Goal: Task Accomplishment & Management: Manage account settings

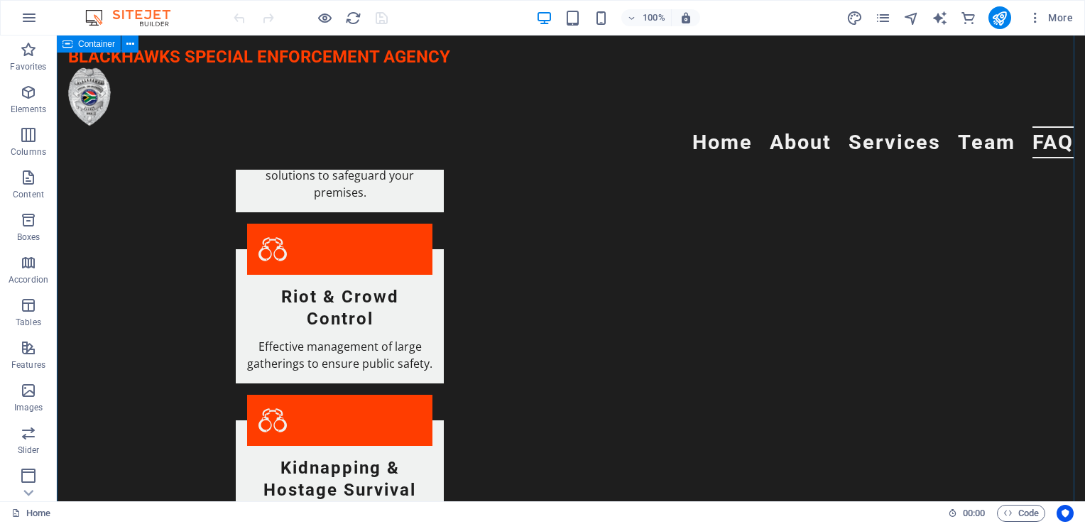
scroll to position [2200, 0]
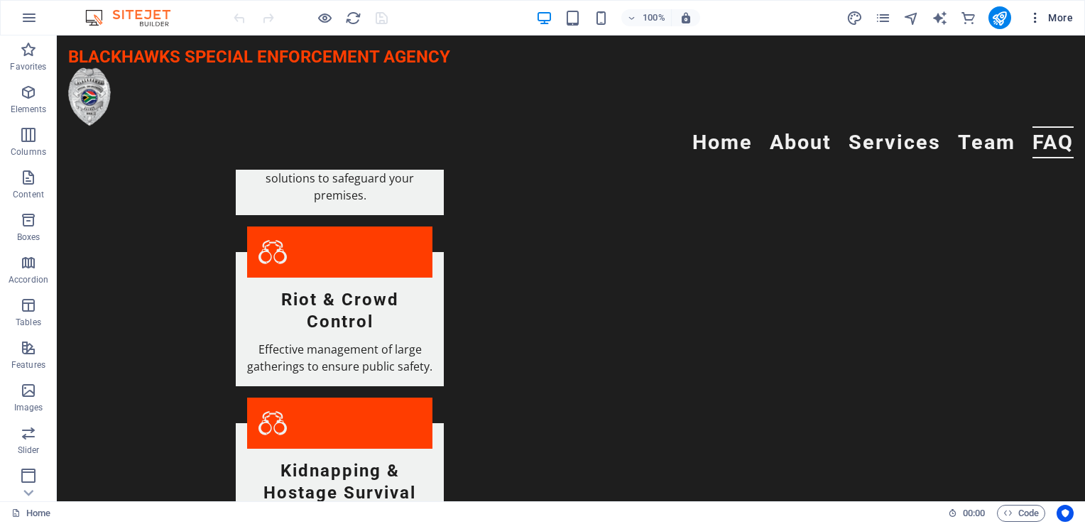
click at [1068, 16] on span "More" at bounding box center [1050, 18] width 45 height 14
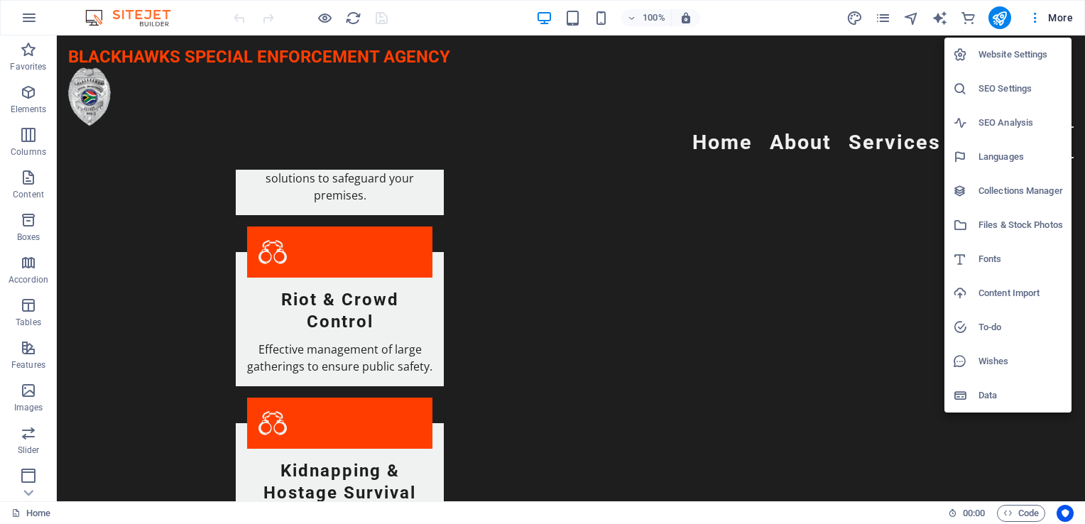
click at [1023, 56] on h6 "Website Settings" at bounding box center [1020, 54] width 84 height 17
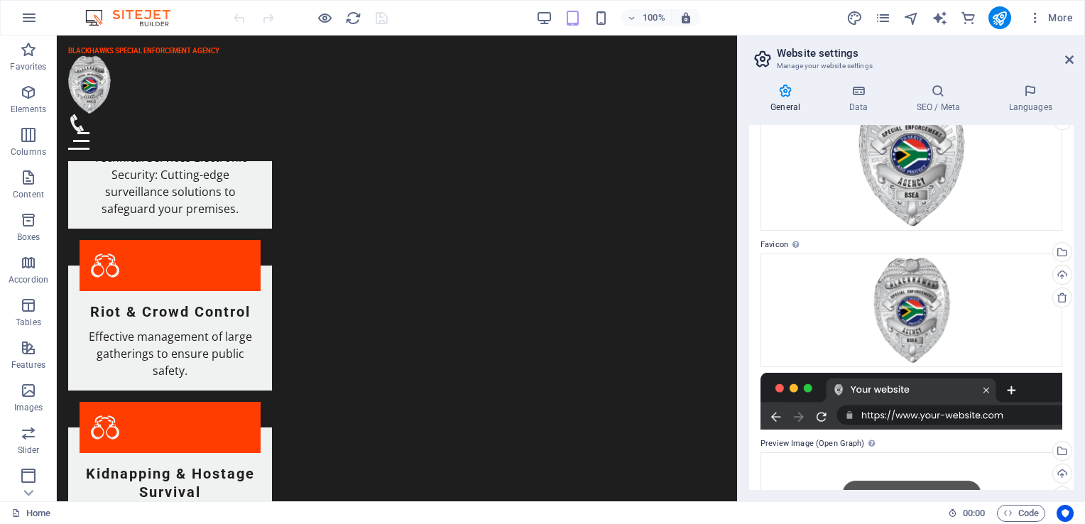
scroll to position [253, 0]
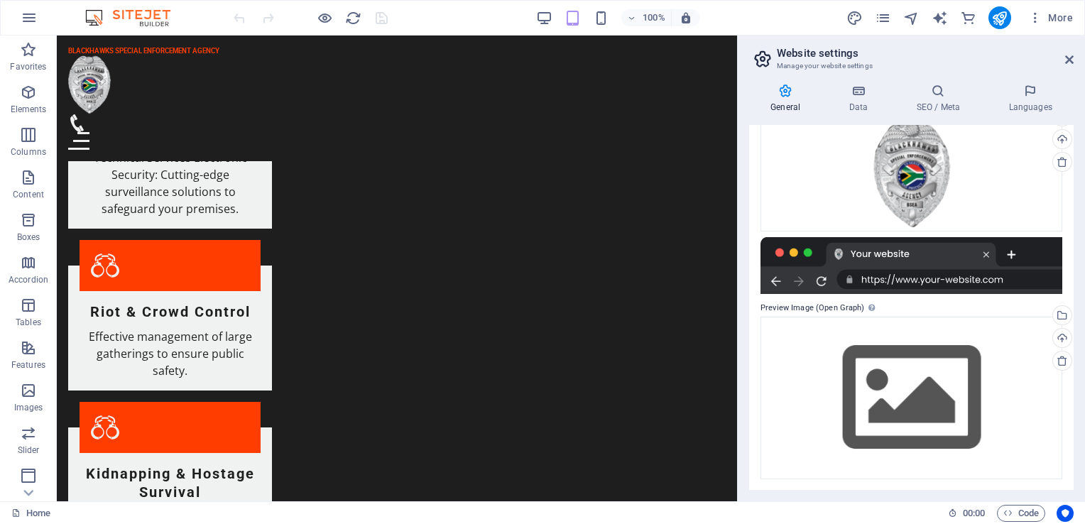
click at [821, 280] on div at bounding box center [911, 265] width 302 height 57
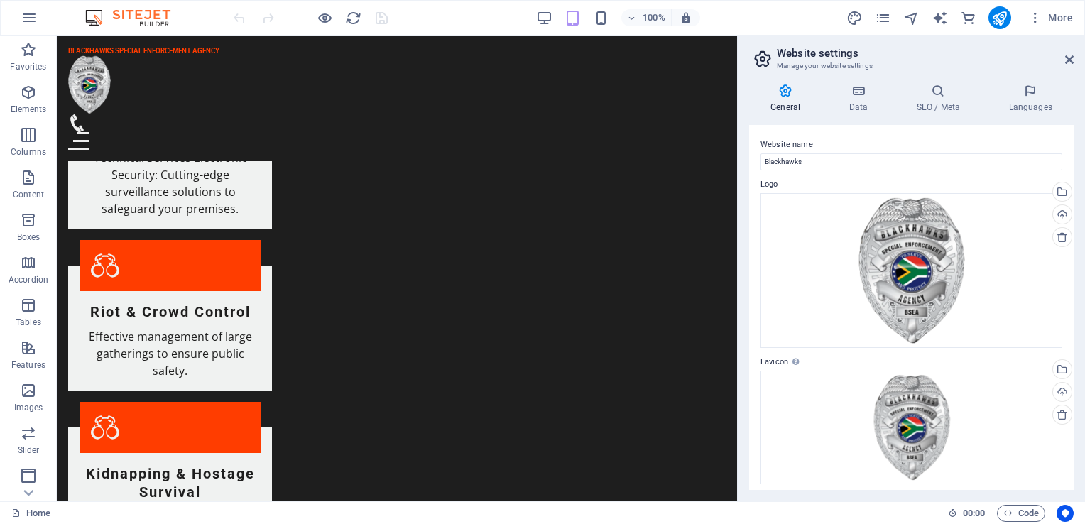
scroll to position [0, 0]
click at [940, 21] on icon "text_generator" at bounding box center [939, 18] width 16 height 16
select select "English"
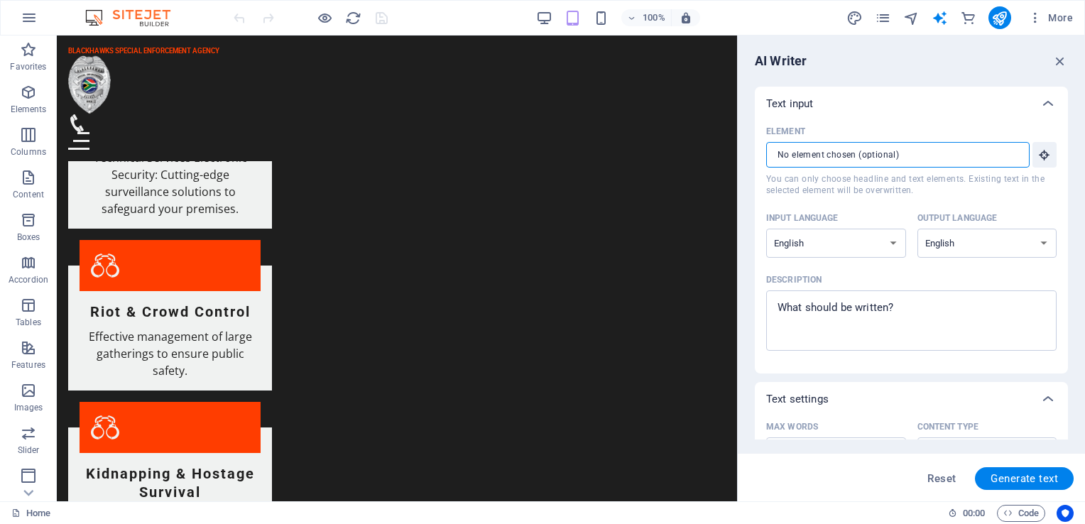
click at [897, 152] on input "Element ​ You can only choose headline and text elements. Existing text in the …" at bounding box center [892, 155] width 253 height 26
click at [801, 151] on input "Element ​ You can only choose headline and text elements. Existing text in the …" at bounding box center [892, 155] width 253 height 26
click at [1046, 161] on button "Element ​ You can only choose headline and text elements. Existing text in the …" at bounding box center [1044, 155] width 24 height 26
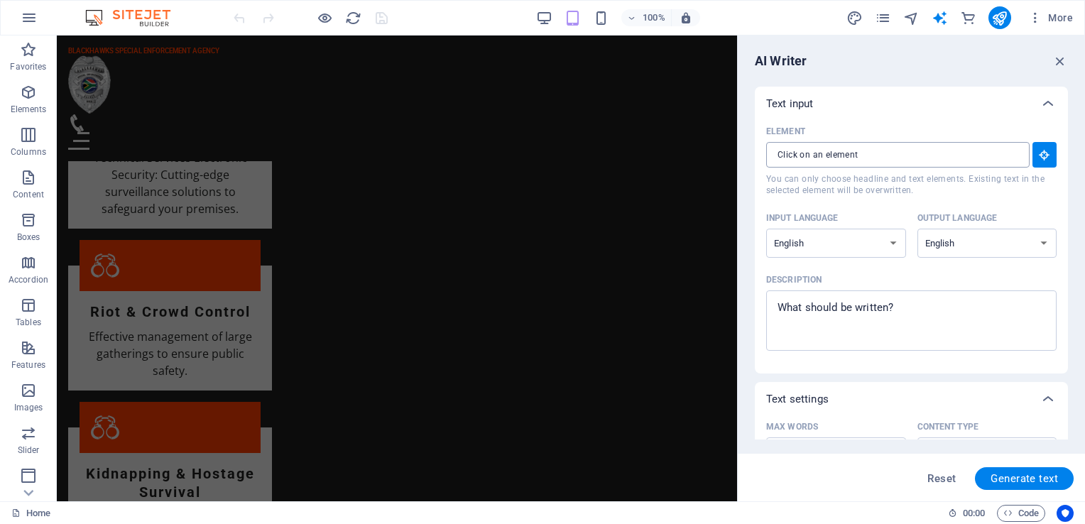
click at [1016, 155] on div "​" at bounding box center [897, 155] width 263 height 26
click at [1016, 155] on input "Element ​ You can only choose headline and text elements. Existing text in the …" at bounding box center [892, 155] width 253 height 26
click at [953, 161] on input "Element ​ You can only choose headline and text elements. Existing text in the …" at bounding box center [892, 155] width 253 height 26
click at [1060, 62] on icon "button" at bounding box center [1060, 61] width 16 height 16
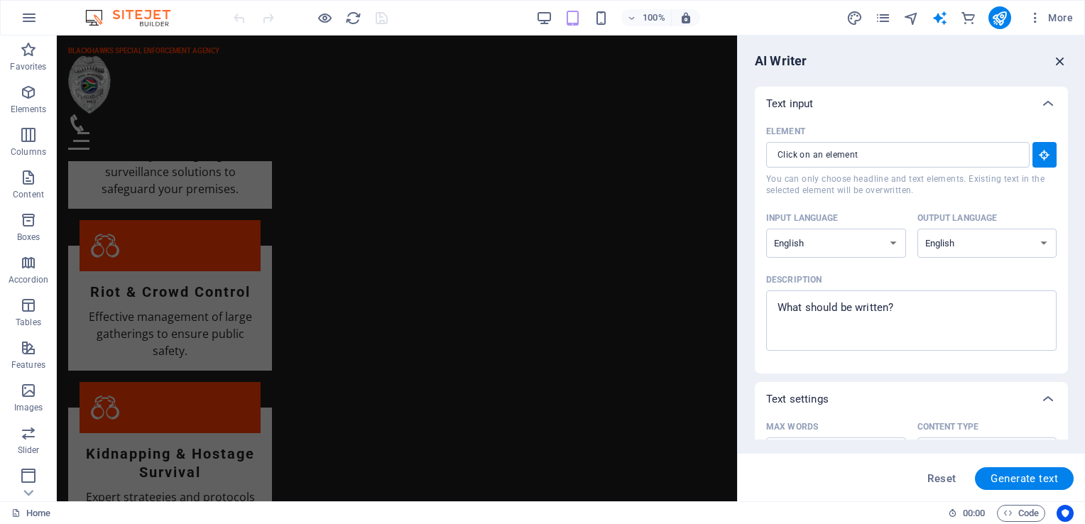
scroll to position [2200, 0]
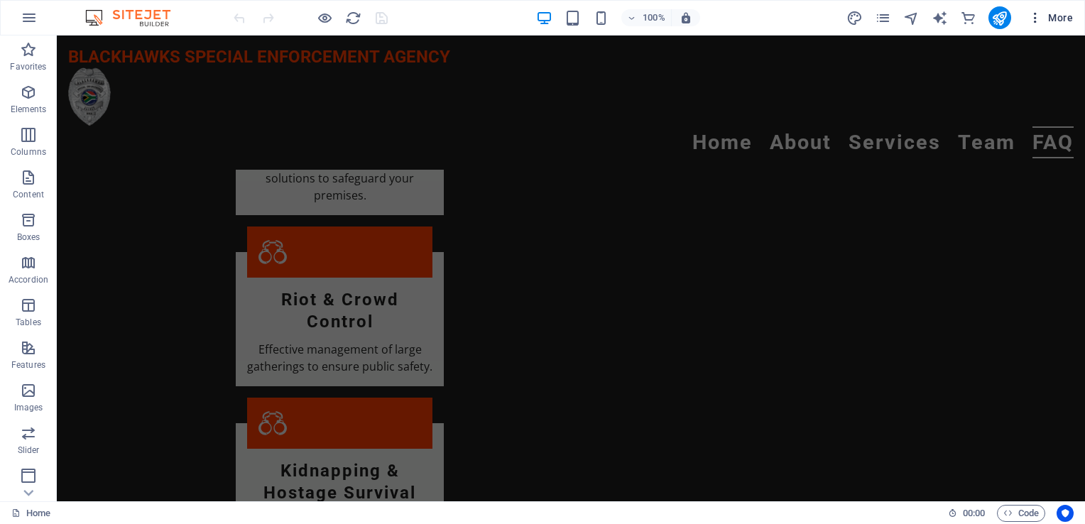
click at [1035, 18] on icon "button" at bounding box center [1035, 18] width 14 height 14
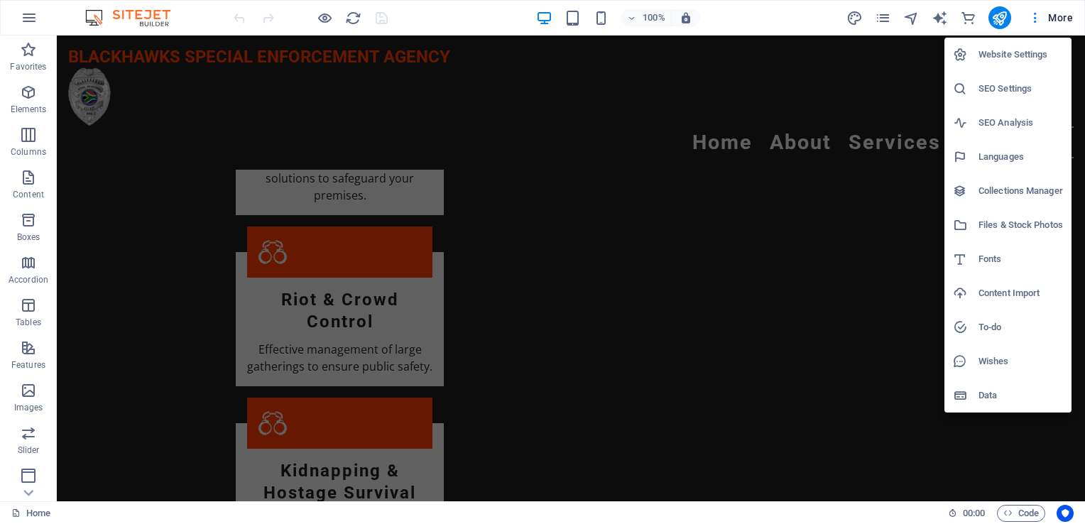
click at [1031, 55] on h6 "Website Settings" at bounding box center [1020, 54] width 84 height 17
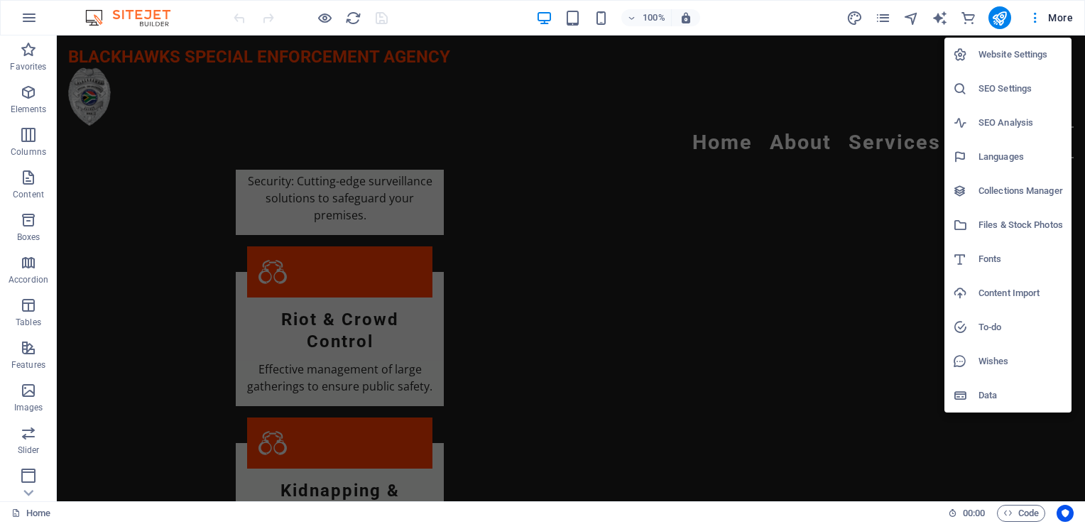
scroll to position [2164, 0]
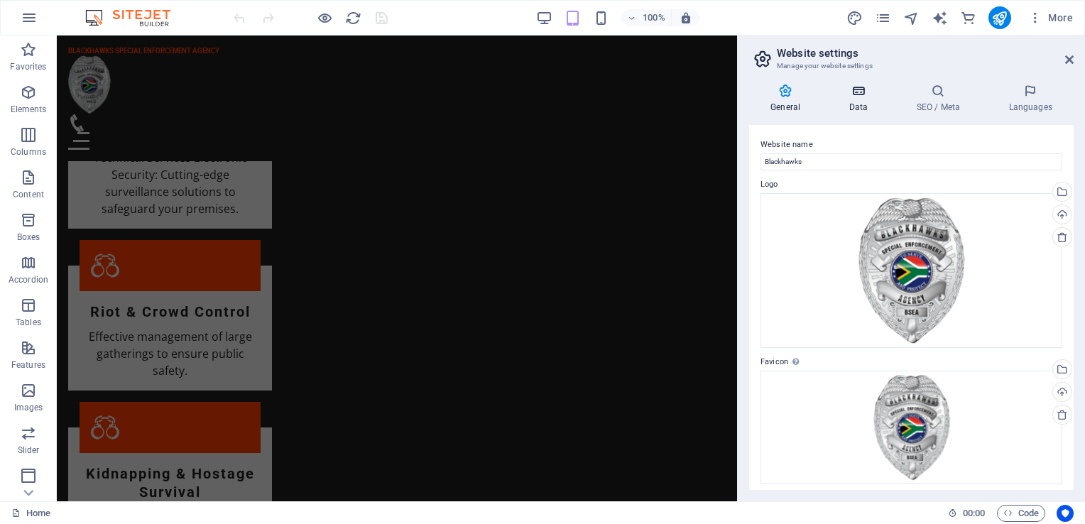
click at [855, 101] on h4 "Data" at bounding box center [860, 99] width 67 height 30
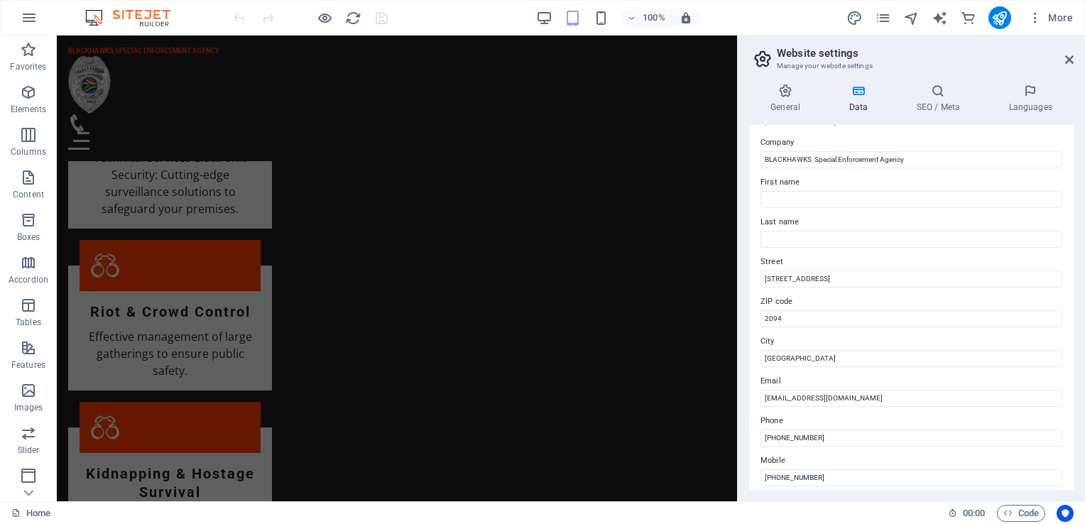
scroll to position [0, 0]
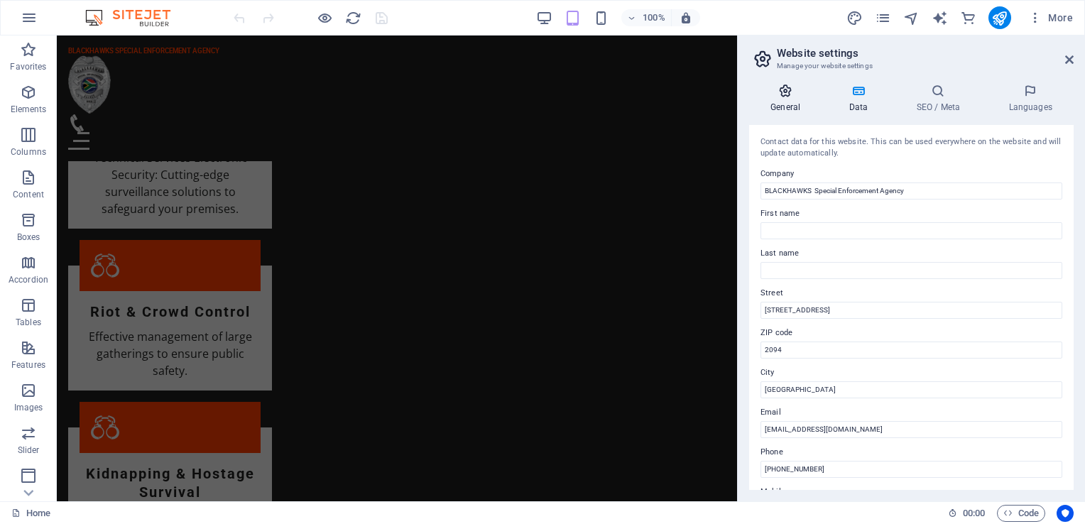
click at [795, 104] on h4 "General" at bounding box center [788, 99] width 78 height 30
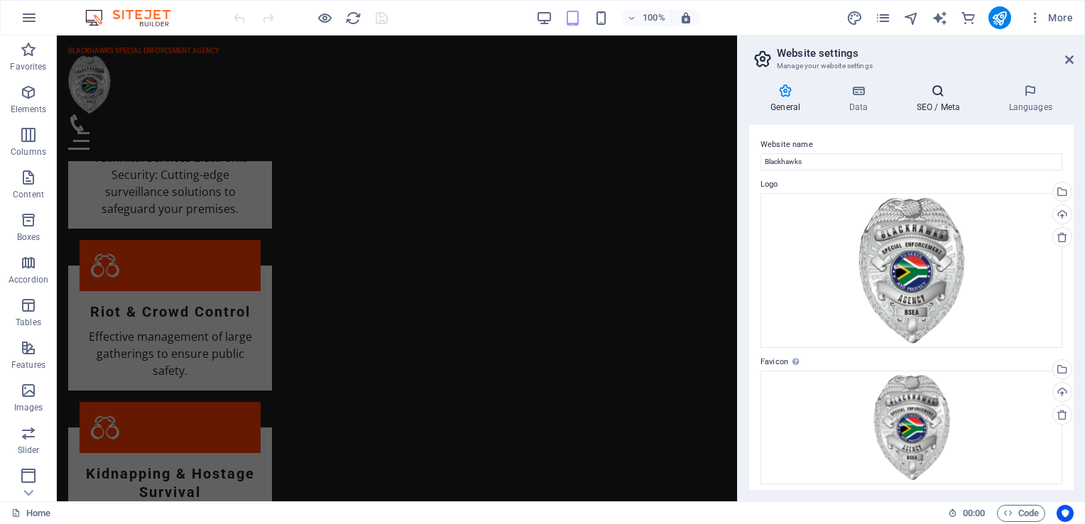
click at [936, 92] on icon at bounding box center [937, 91] width 87 height 14
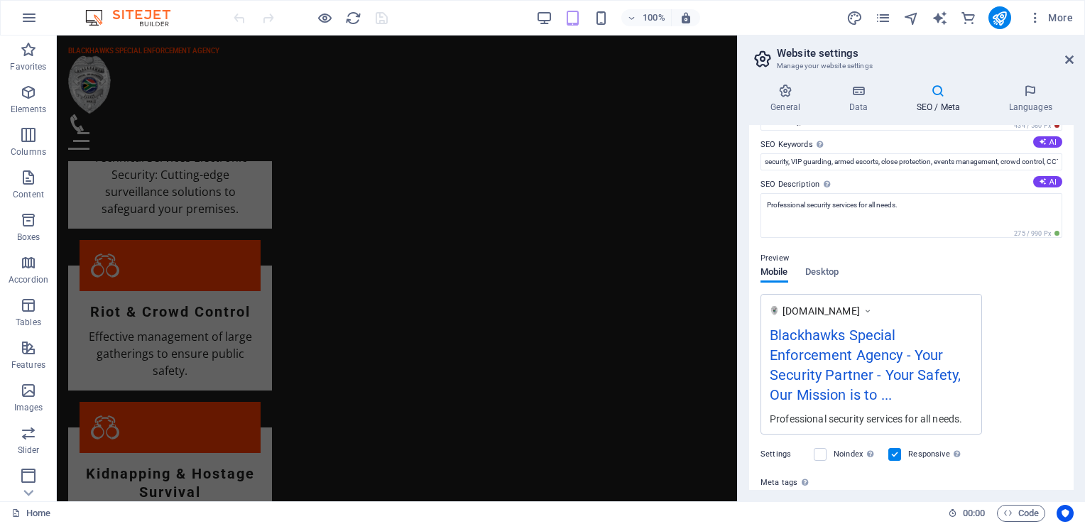
scroll to position [74, 0]
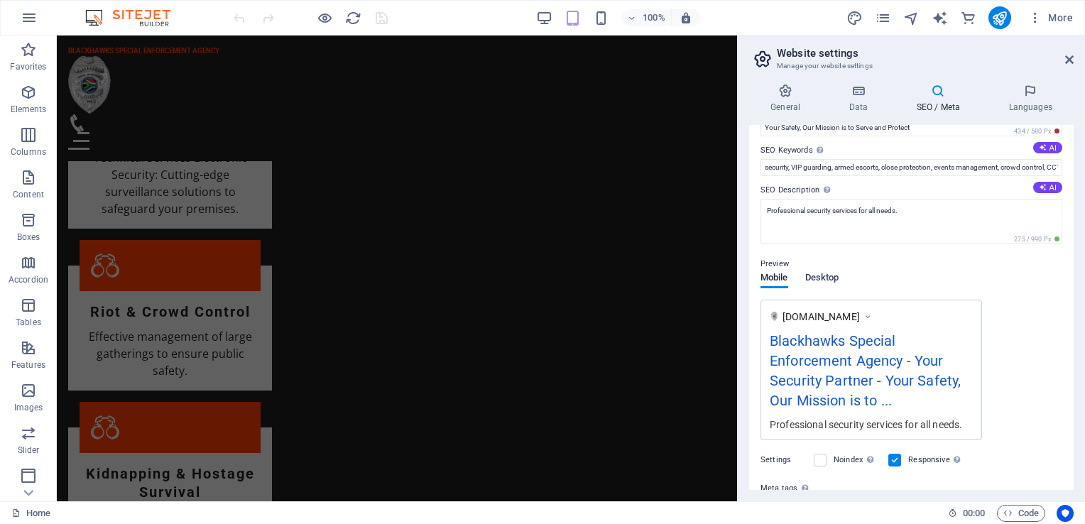
click at [828, 276] on span "Desktop" at bounding box center [822, 279] width 34 height 20
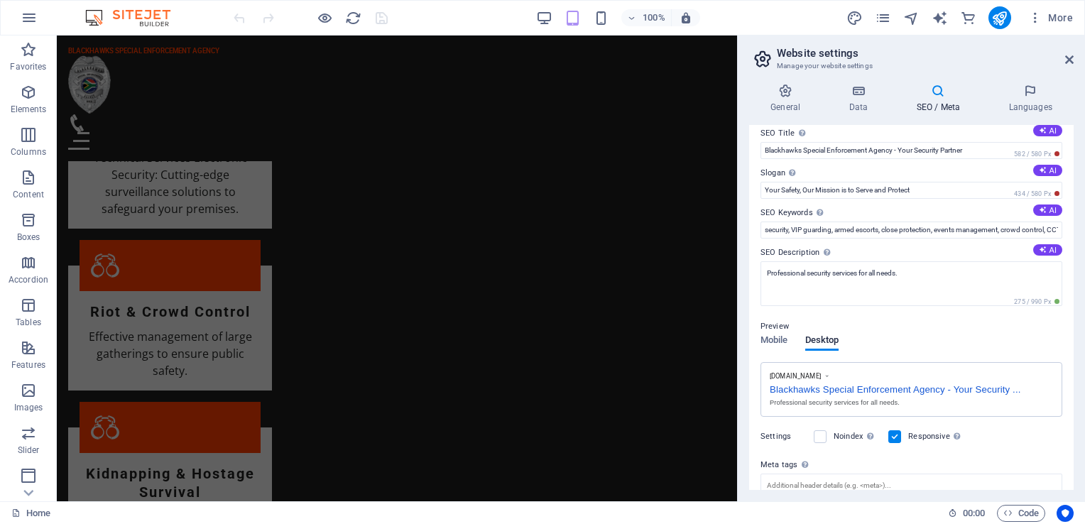
scroll to position [0, 0]
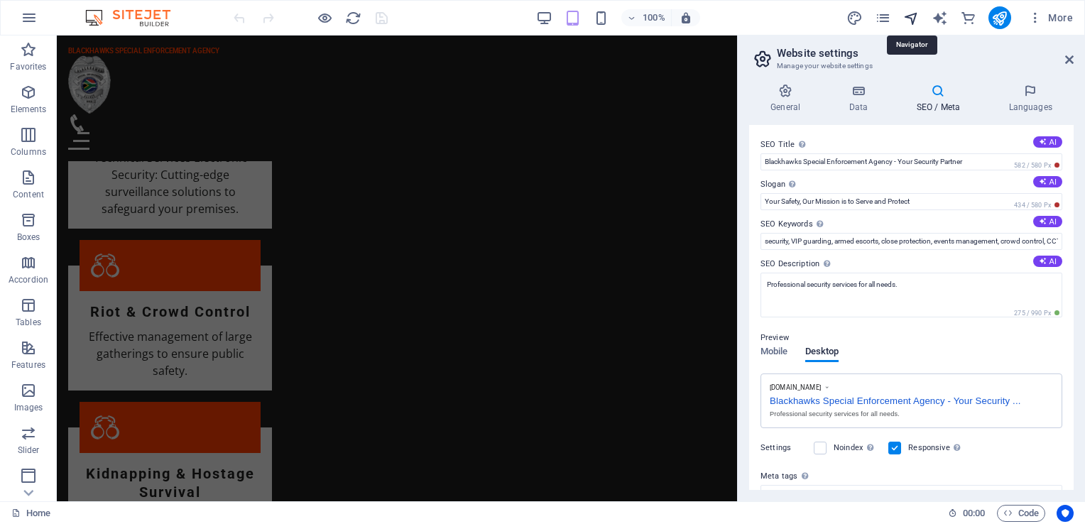
click at [911, 18] on icon "navigator" at bounding box center [911, 18] width 16 height 16
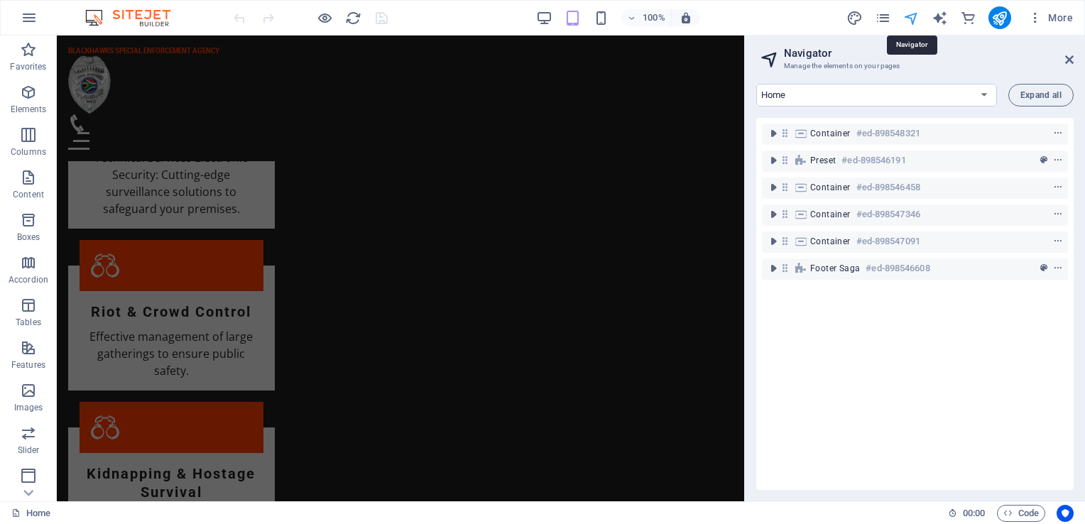
scroll to position [2167, 0]
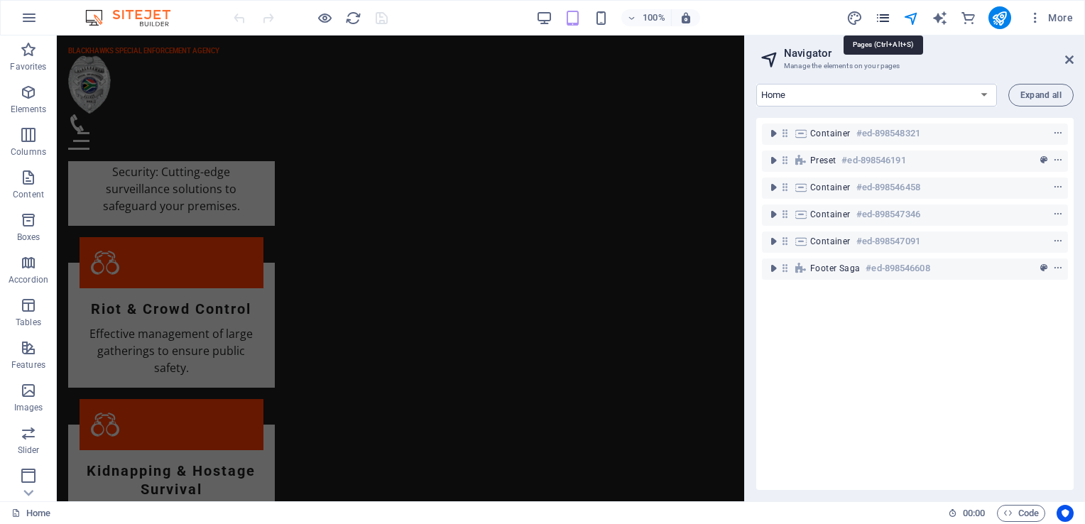
click at [879, 14] on icon "pages" at bounding box center [882, 18] width 16 height 16
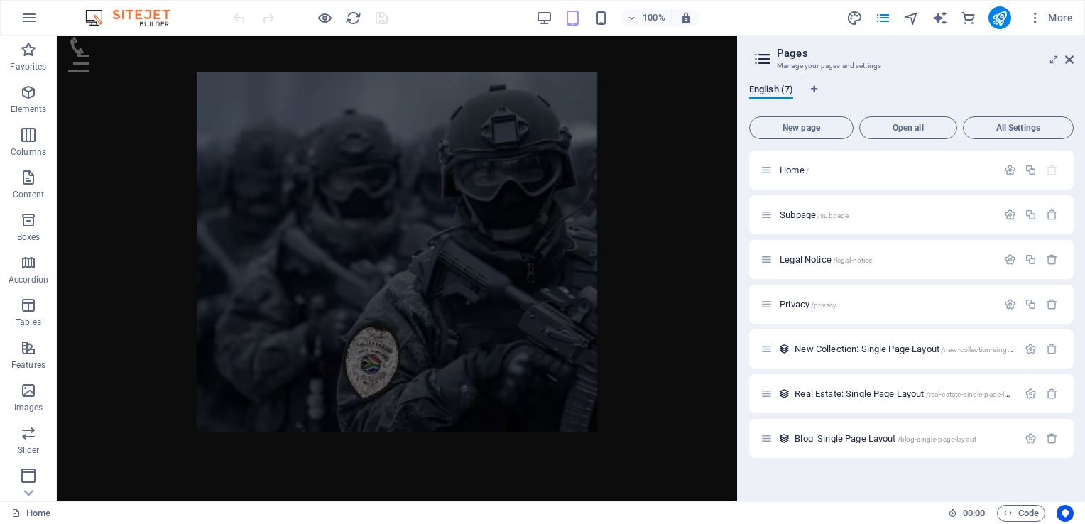
scroll to position [38, 0]
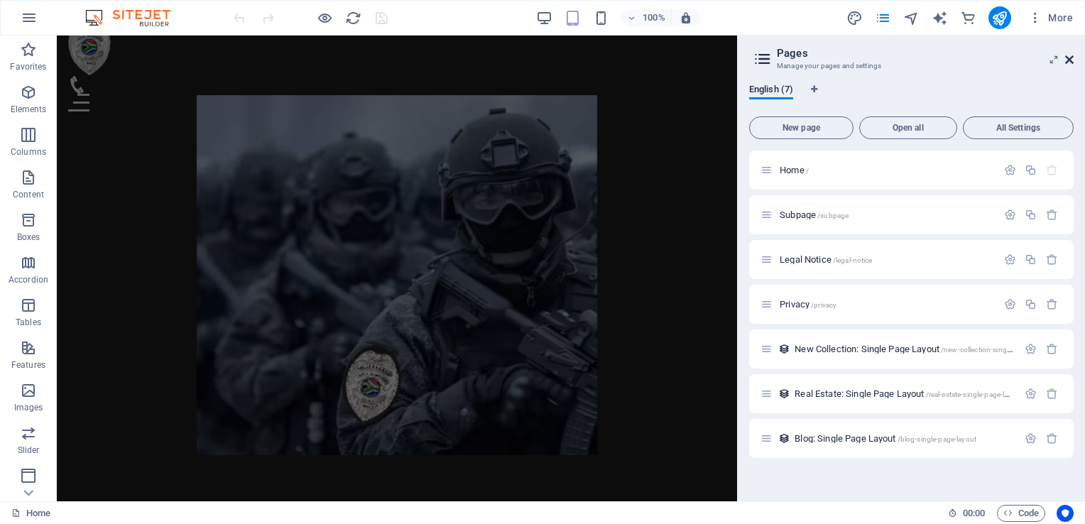
click at [1071, 57] on icon at bounding box center [1069, 59] width 9 height 11
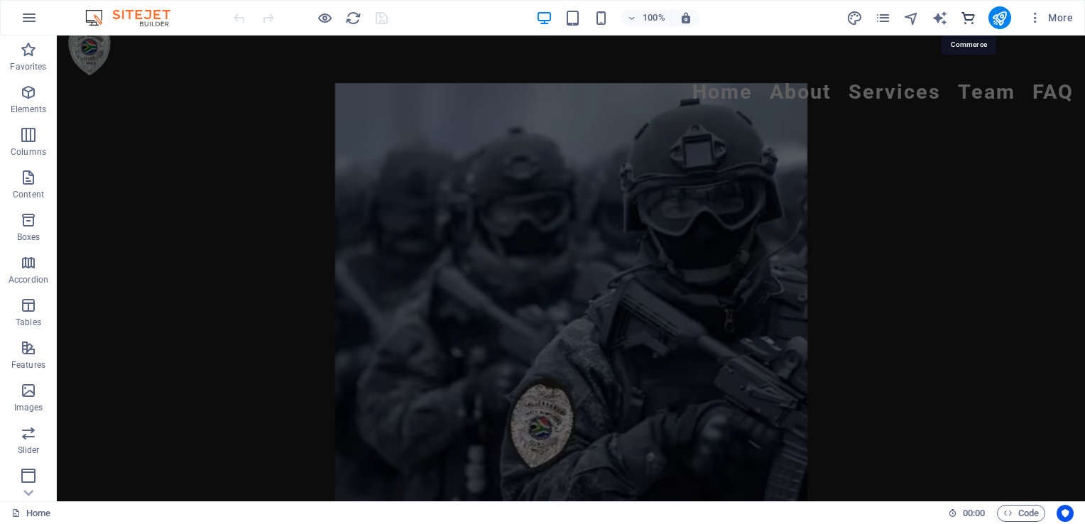
click at [975, 16] on icon "commerce" at bounding box center [968, 18] width 16 height 16
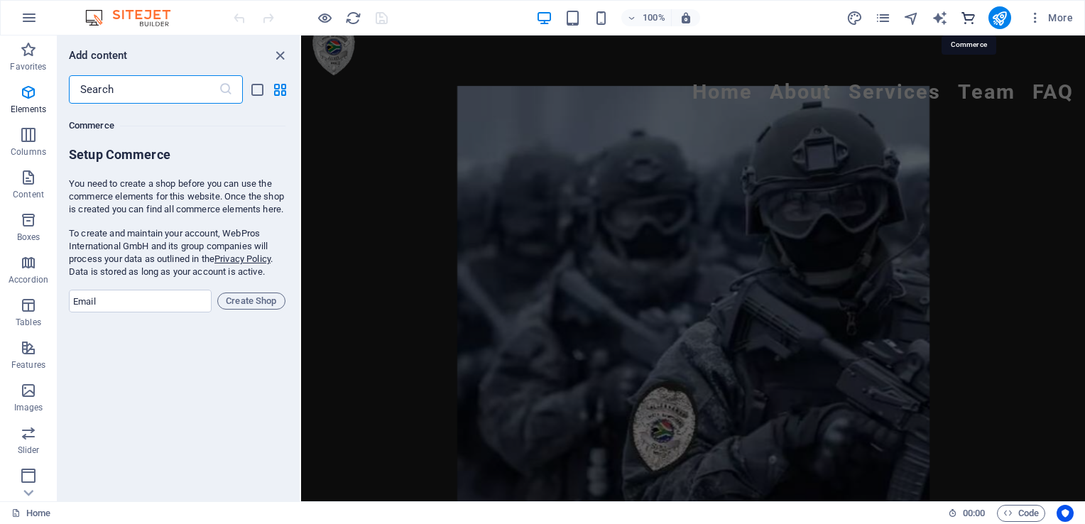
scroll to position [13678, 0]
click at [937, 18] on icon "text_generator" at bounding box center [939, 18] width 16 height 16
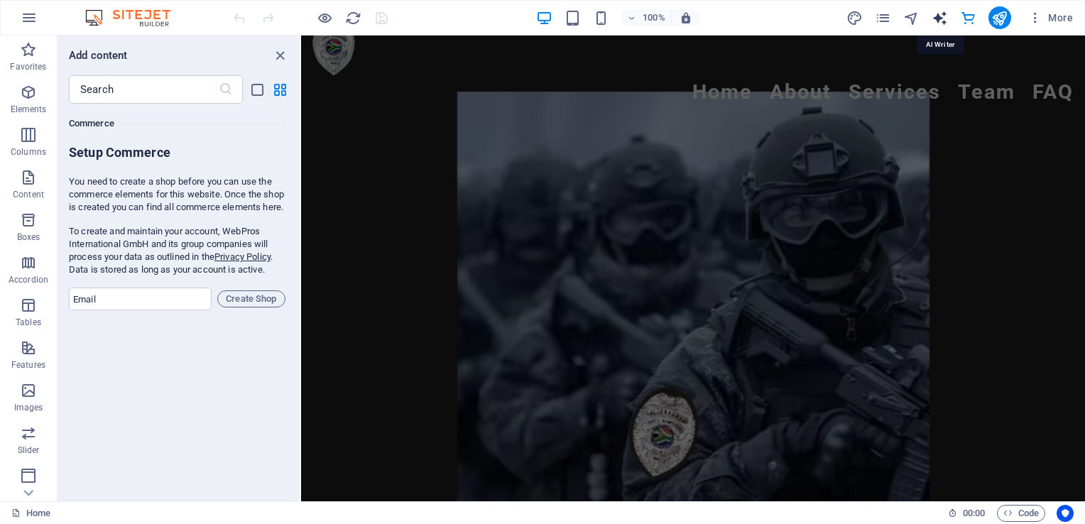
scroll to position [38, 0]
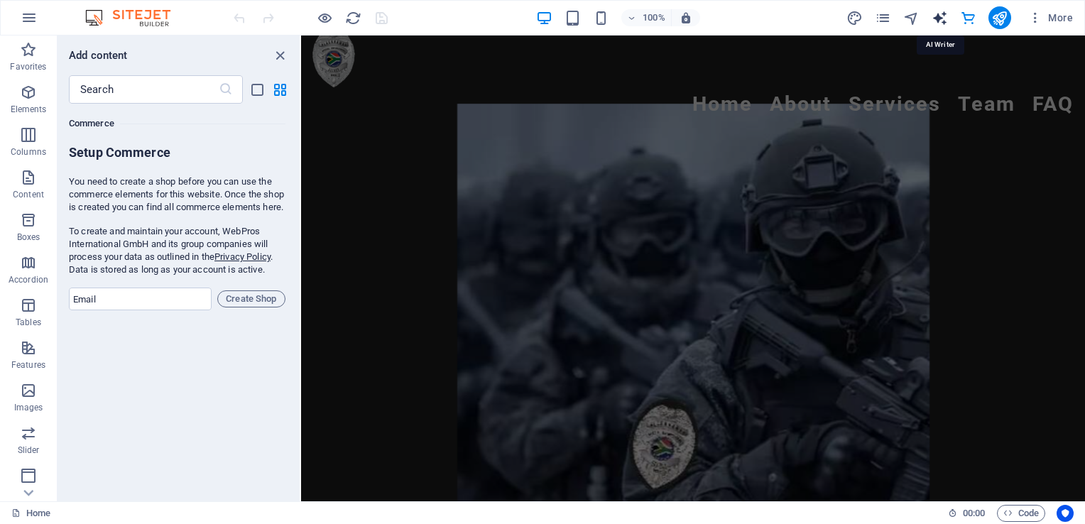
select select "English"
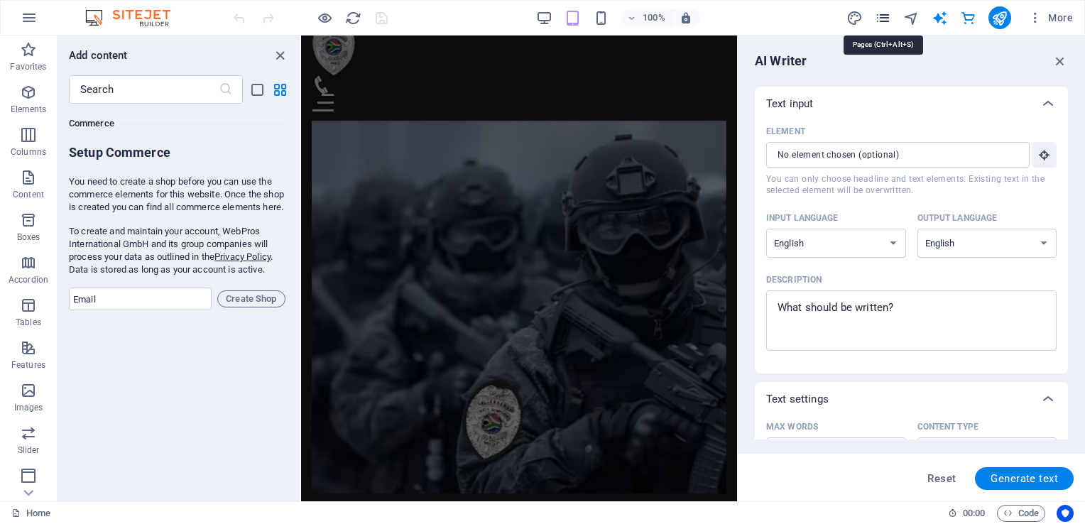
click at [875, 16] on icon "pages" at bounding box center [882, 18] width 16 height 16
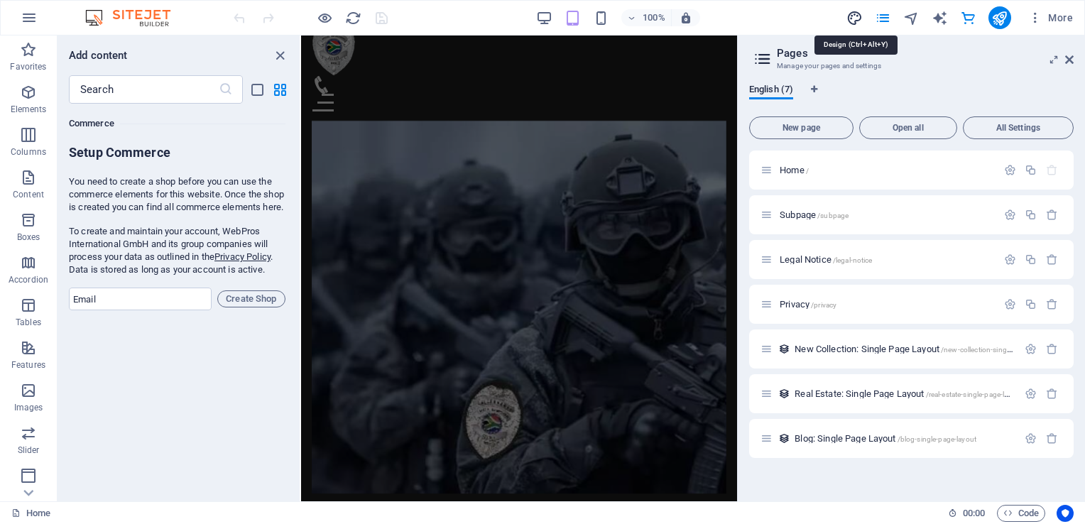
click at [852, 16] on icon "design" at bounding box center [854, 18] width 16 height 16
select select "px"
select select "200"
select select "px"
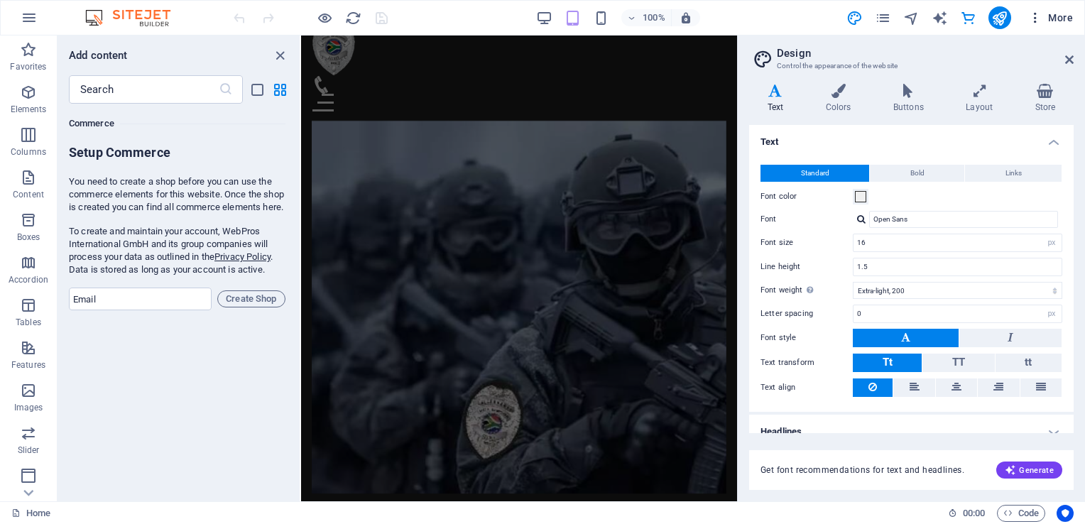
click at [1036, 10] on button "More" at bounding box center [1050, 17] width 56 height 23
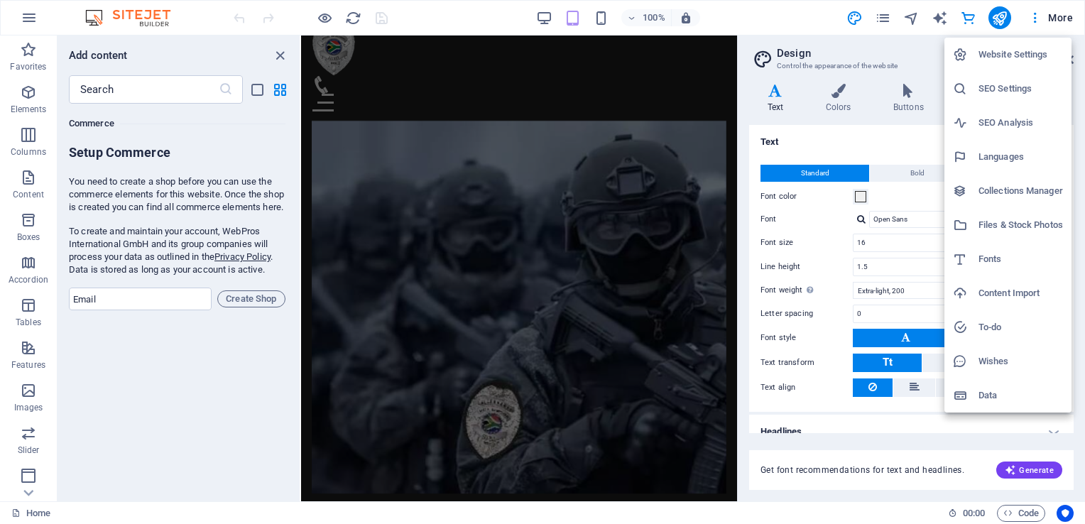
click at [1026, 57] on h6 "Website Settings" at bounding box center [1020, 54] width 84 height 17
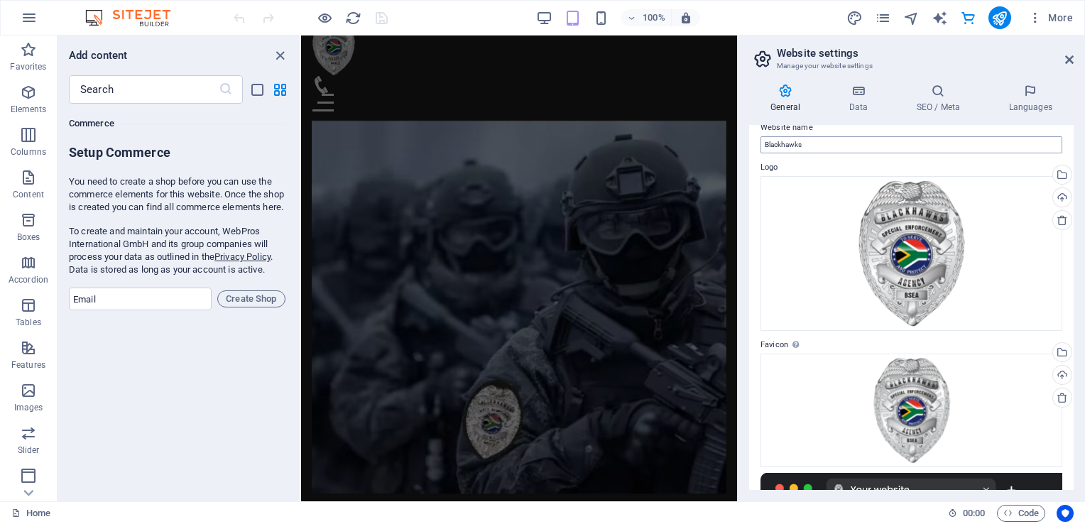
scroll to position [0, 0]
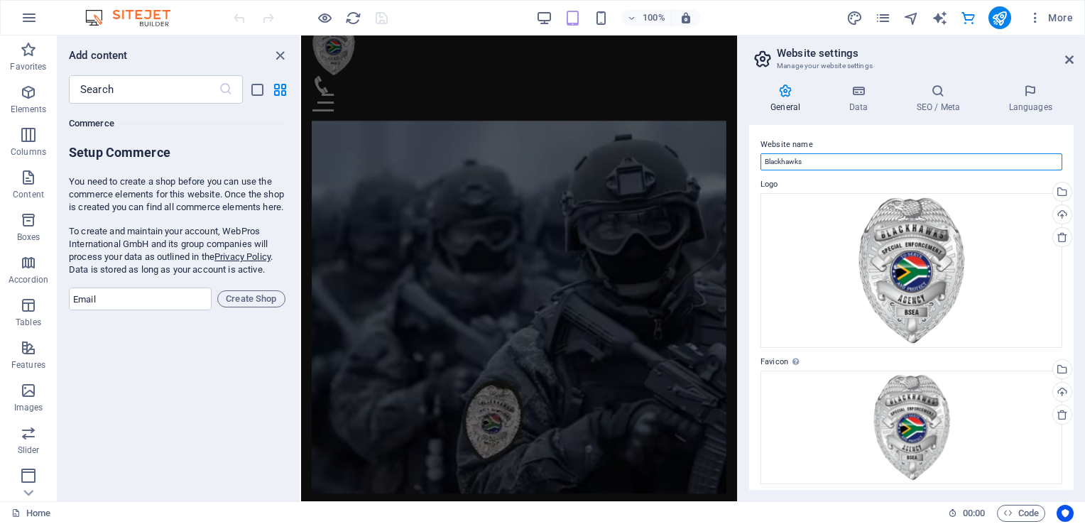
click at [822, 162] on input "Blackhawks" at bounding box center [911, 161] width 302 height 17
type input "Blackhawks Special Enforcement Agency"
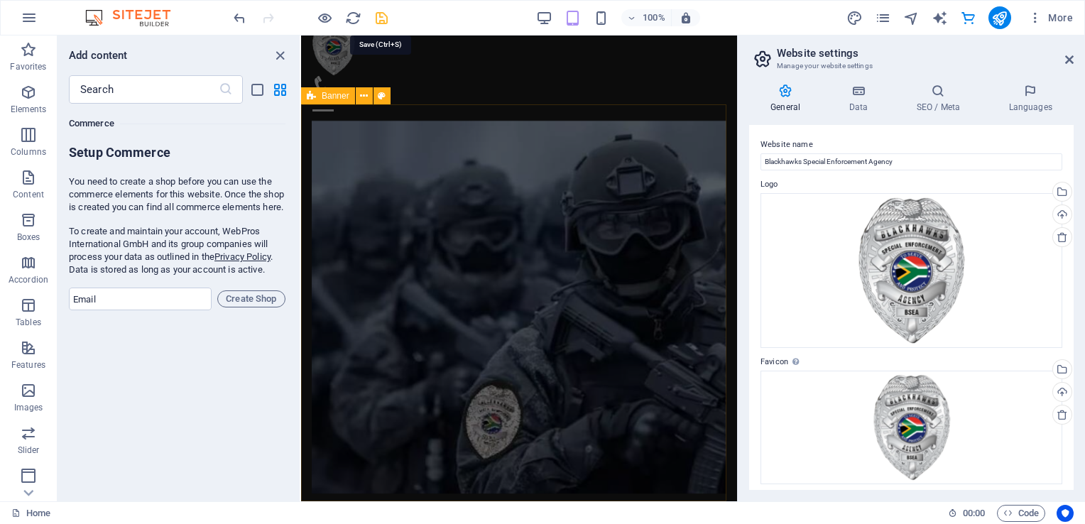
click at [383, 15] on icon "save" at bounding box center [381, 18] width 16 height 16
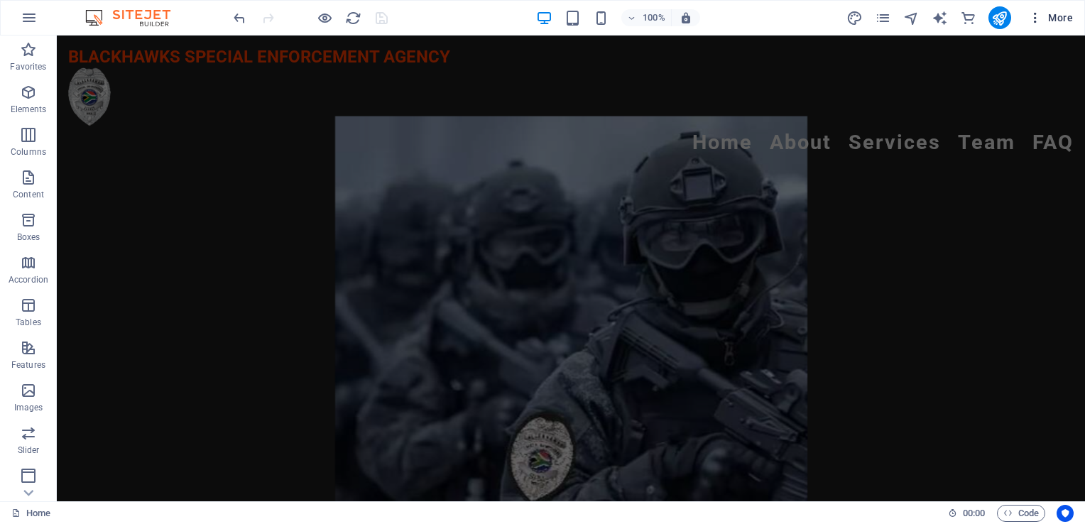
click at [1068, 11] on span "More" at bounding box center [1050, 18] width 45 height 14
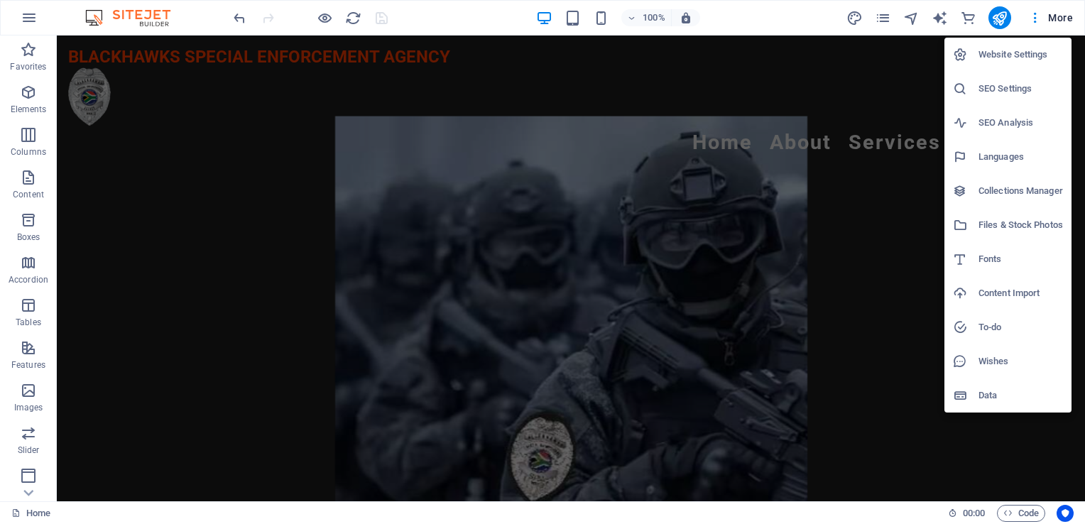
click at [1017, 57] on h6 "Website Settings" at bounding box center [1020, 54] width 84 height 17
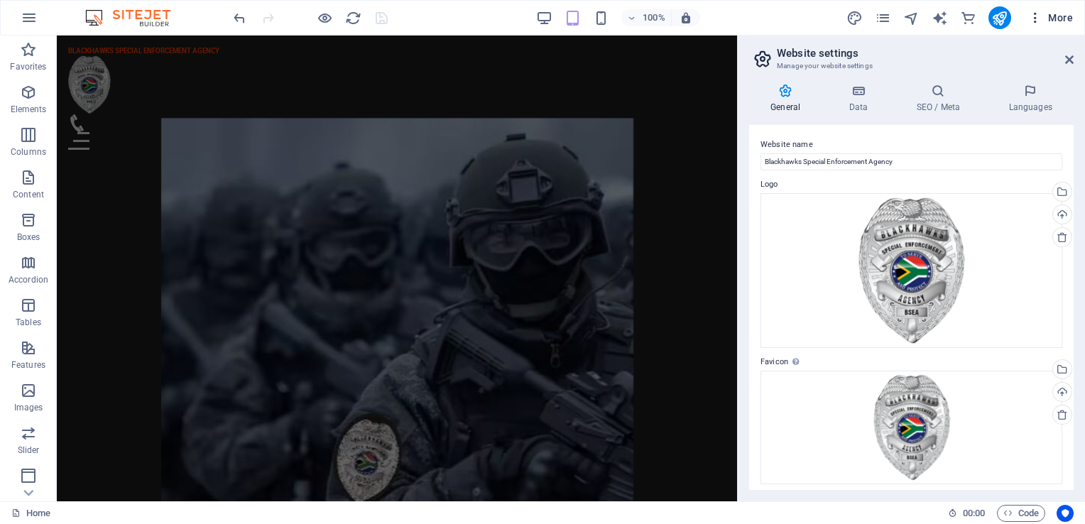
click at [1058, 16] on span "More" at bounding box center [1050, 18] width 45 height 14
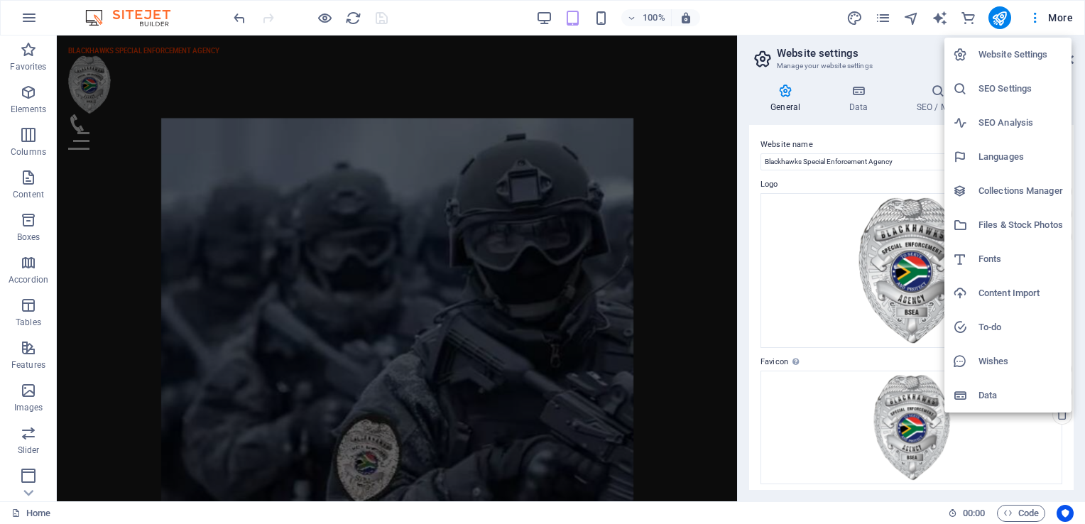
click at [1004, 92] on h6 "SEO Settings" at bounding box center [1020, 88] width 84 height 17
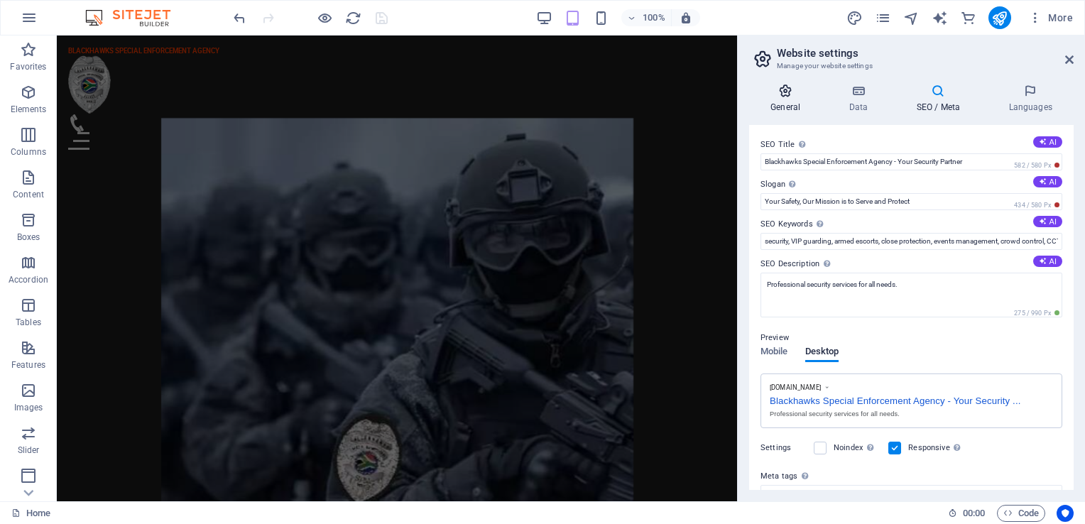
click at [792, 93] on icon at bounding box center [785, 91] width 72 height 14
